Goal: Task Accomplishment & Management: Use online tool/utility

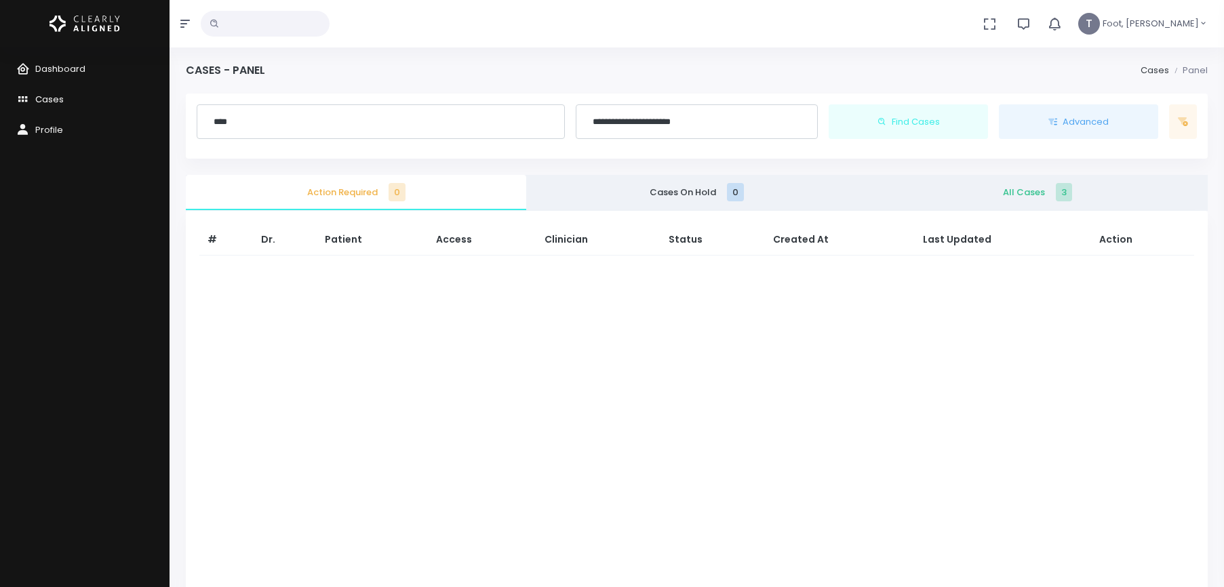
click at [49, 102] on span "Cases" at bounding box center [49, 99] width 28 height 13
click at [43, 91] on link "Cases" at bounding box center [84, 100] width 169 height 31
click at [35, 96] on span "Cases" at bounding box center [49, 99] width 28 height 13
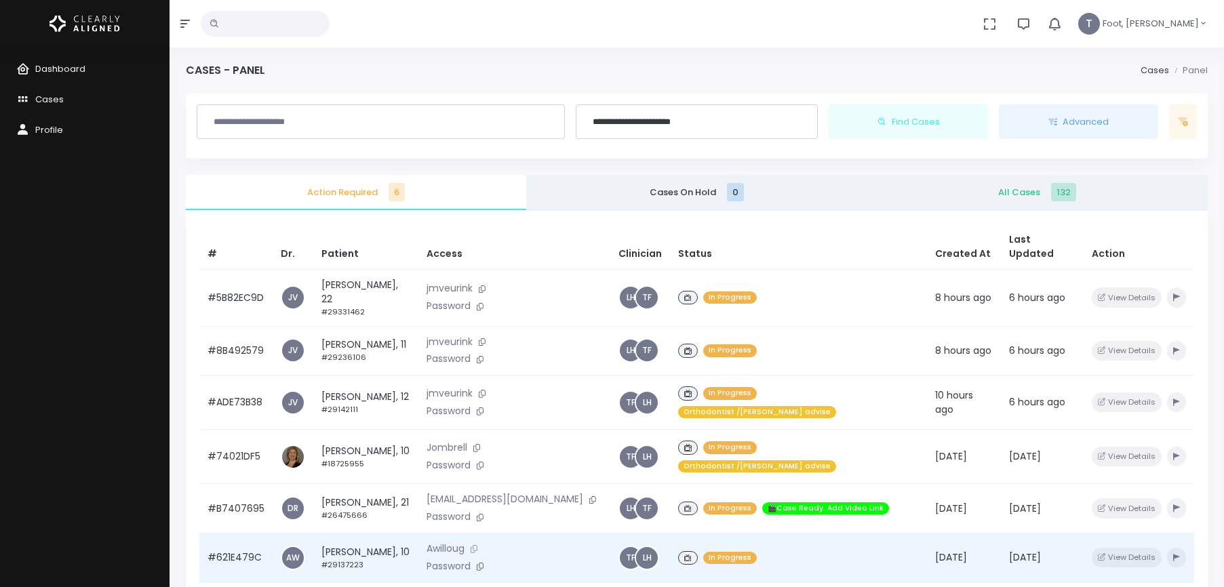
click at [477, 545] on icon at bounding box center [473, 548] width 7 height 7
click at [483, 563] on icon at bounding box center [480, 566] width 7 height 7
click at [375, 533] on td "[PERSON_NAME], 10 #29137223" at bounding box center [365, 557] width 105 height 49
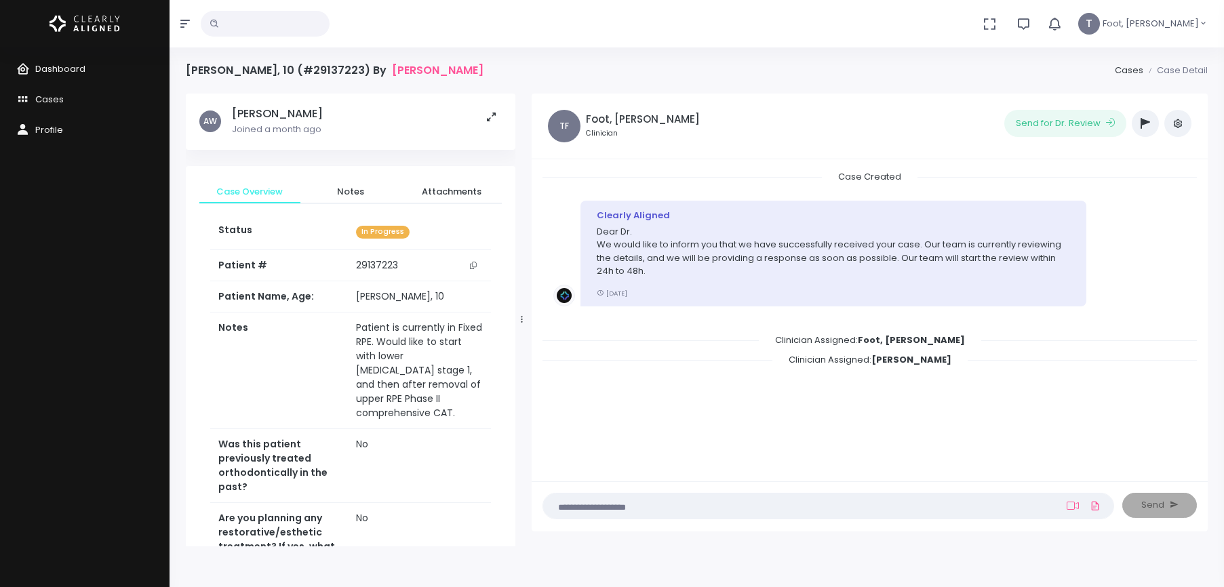
click at [1133, 113] on div "‼️ Priority Waiting Reply From Dentist PREVIDEO HELP NEEDED Orthodontist /[PERS…" at bounding box center [1144, 123] width 27 height 27
click at [1142, 119] on icon "button" at bounding box center [1144, 123] width 9 height 11
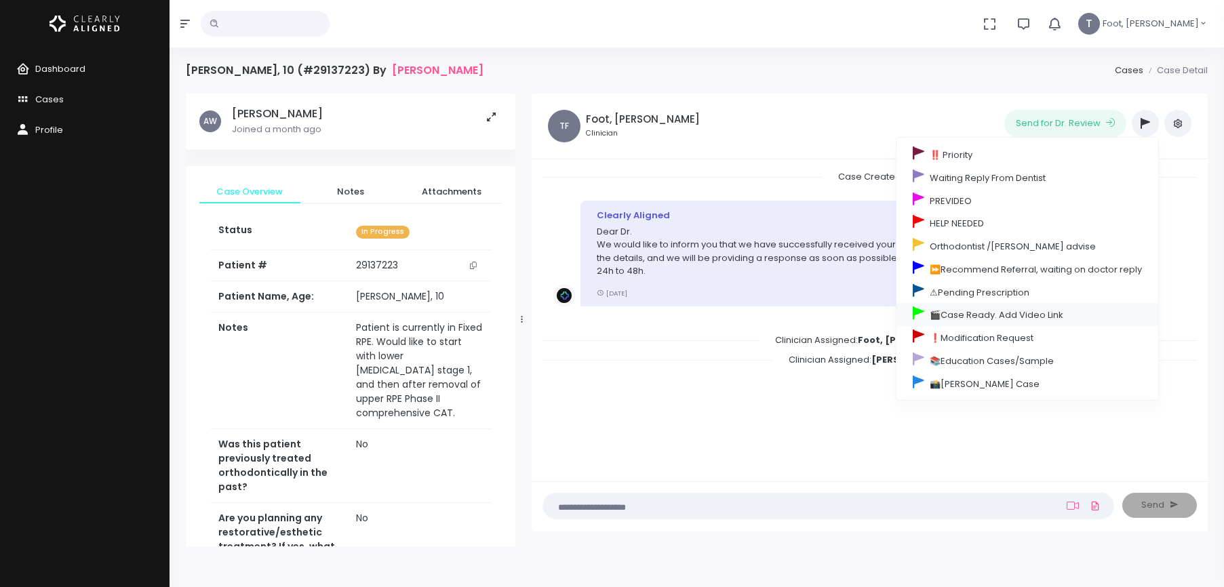
click at [961, 316] on link "🎬Case Ready. Add Video Link" at bounding box center [1027, 314] width 262 height 23
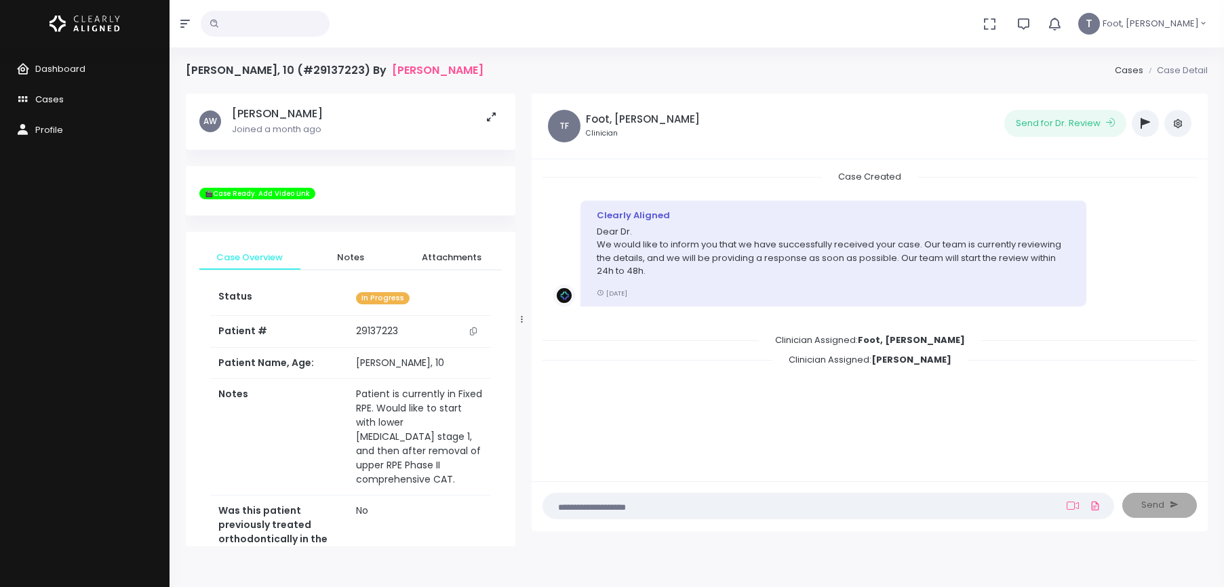
click at [75, 101] on link "Cases" at bounding box center [84, 100] width 169 height 31
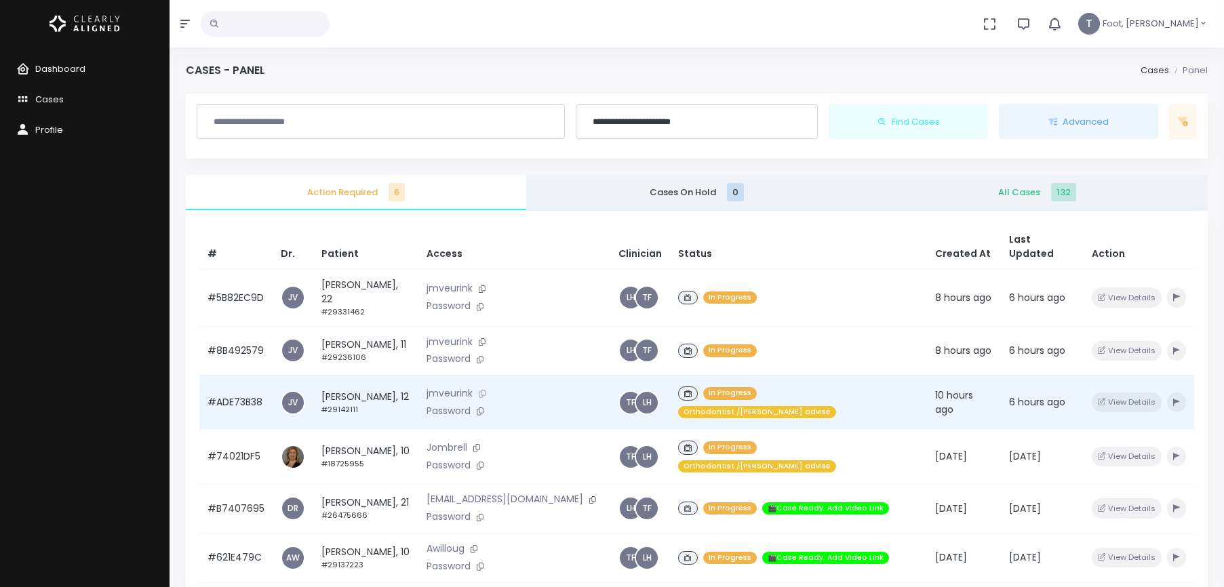
click at [485, 390] on icon at bounding box center [482, 393] width 7 height 7
click at [489, 404] on button at bounding box center [479, 411] width 19 height 14
click at [1174, 399] on icon "button" at bounding box center [1176, 402] width 7 height 7
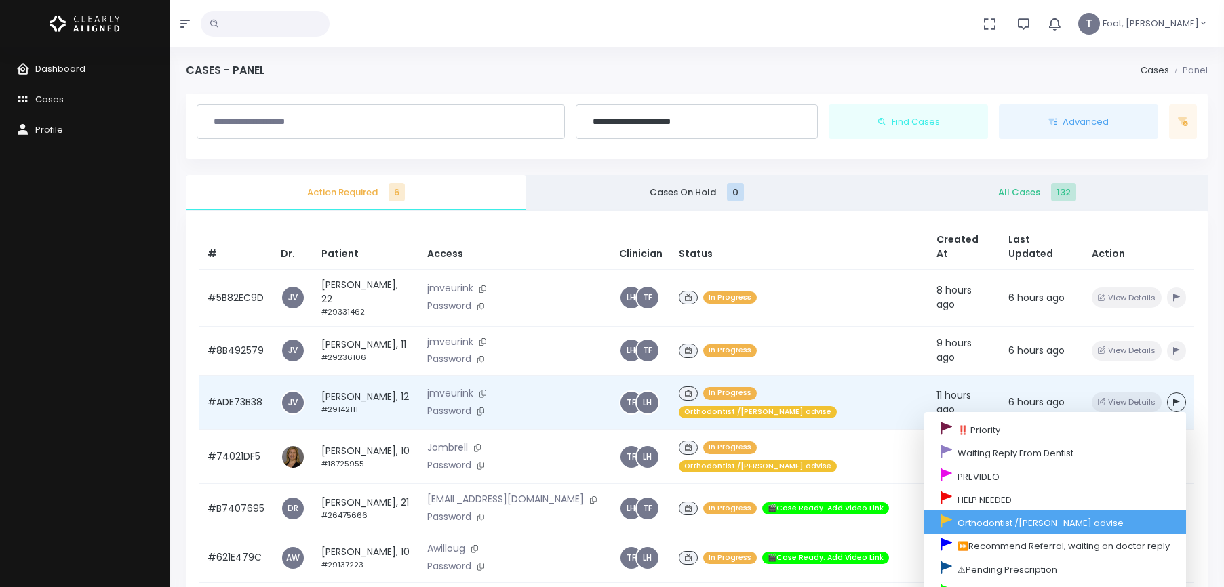
click at [988, 510] on link "Orthodontist /[PERSON_NAME] advise" at bounding box center [1055, 521] width 262 height 23
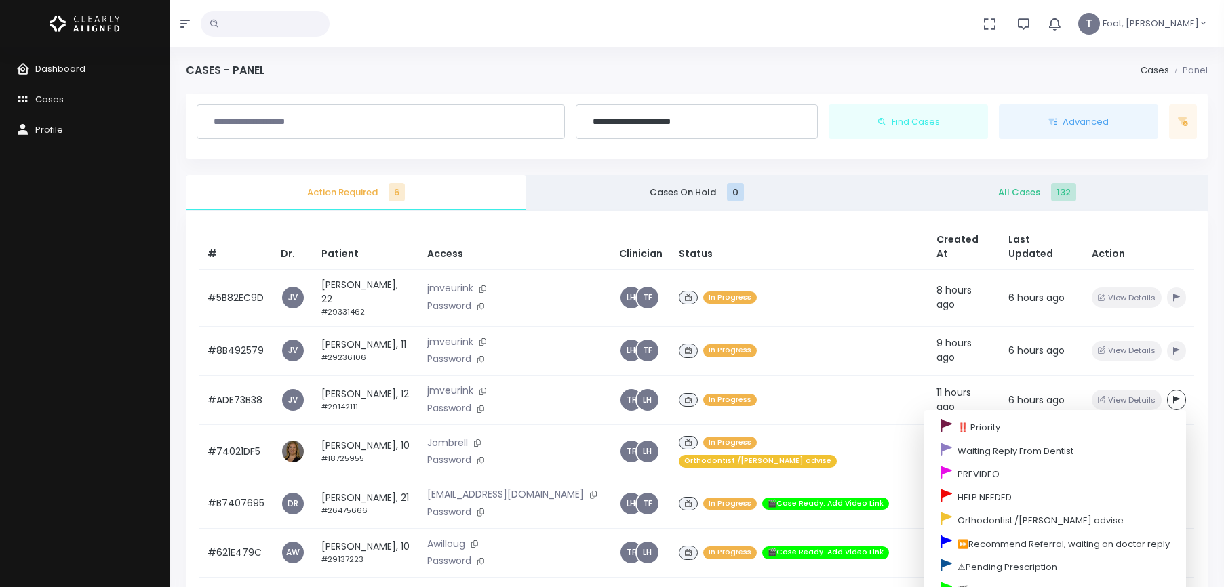
click at [905, 149] on div "**********" at bounding box center [697, 127] width 1022 height 66
